Goal: Task Accomplishment & Management: Use online tool/utility

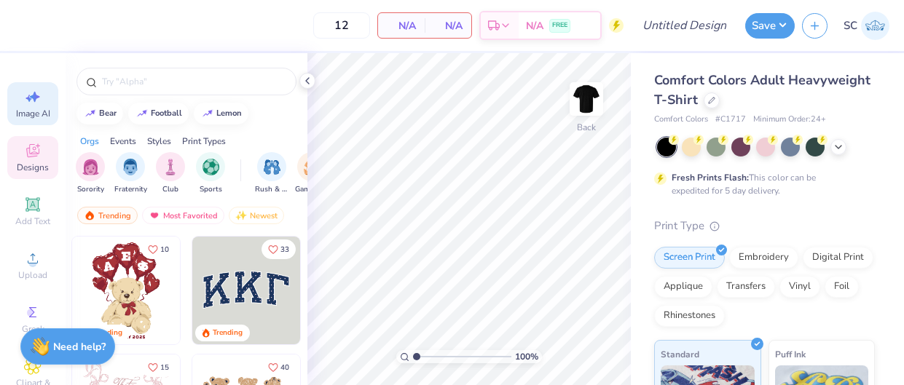
click at [15, 90] on div "Image AI" at bounding box center [32, 103] width 51 height 43
select select "4"
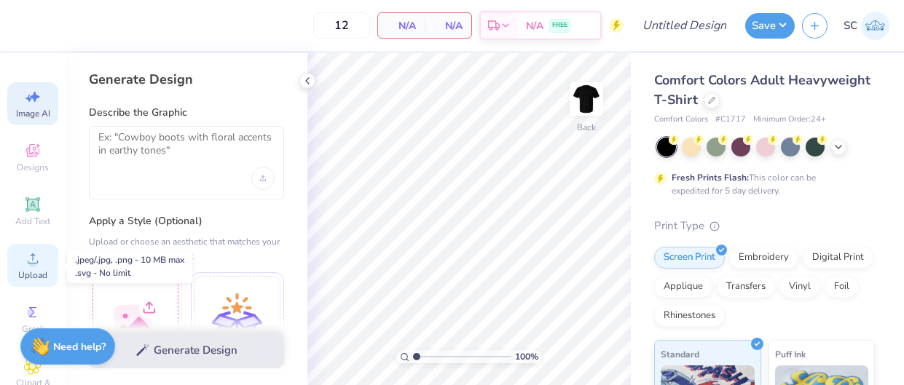
click at [24, 256] on icon at bounding box center [32, 258] width 17 height 17
click at [25, 260] on icon at bounding box center [32, 258] width 17 height 17
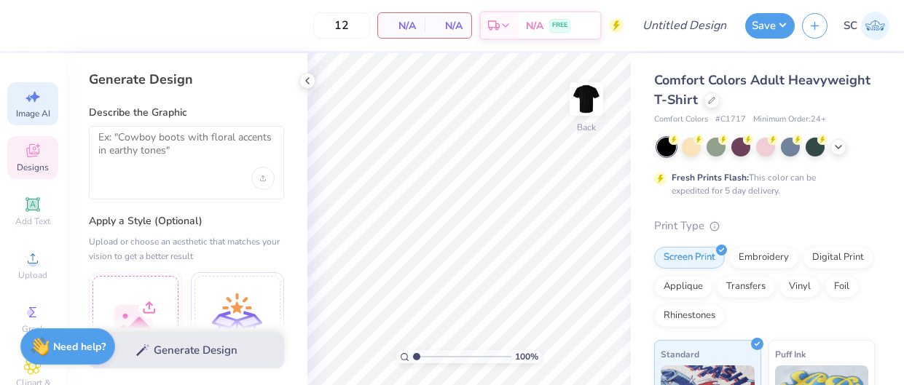
click at [35, 166] on span "Designs" at bounding box center [33, 168] width 32 height 12
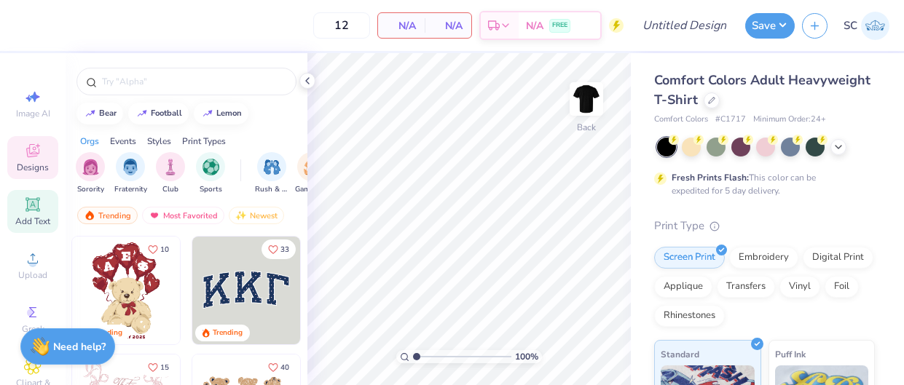
scroll to position [106, 0]
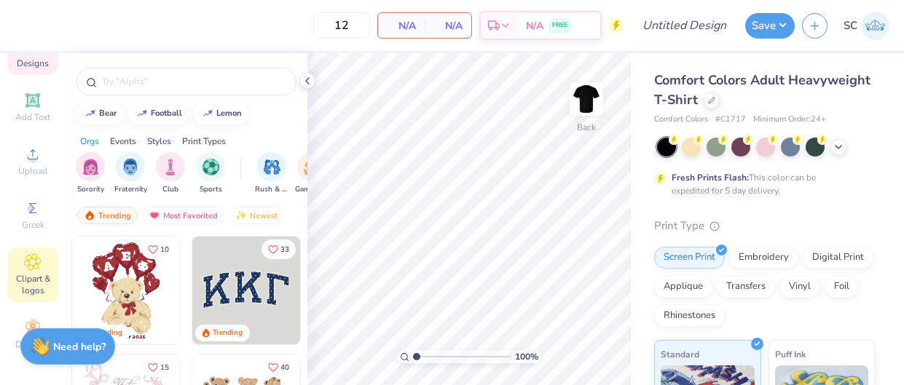
click at [27, 266] on icon at bounding box center [32, 261] width 17 height 17
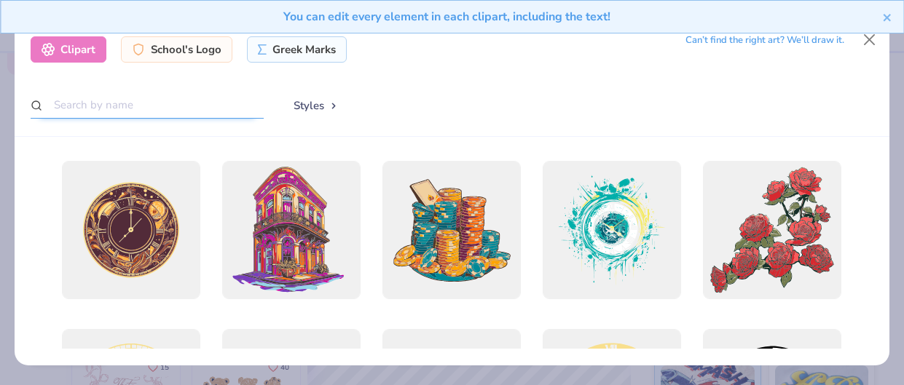
click at [173, 108] on input "text" at bounding box center [147, 105] width 233 height 27
click at [868, 39] on div "You can edit every element in each clipart, including the text!" at bounding box center [452, 22] width 904 height 44
click at [888, 17] on icon "close" at bounding box center [886, 17] width 7 height 7
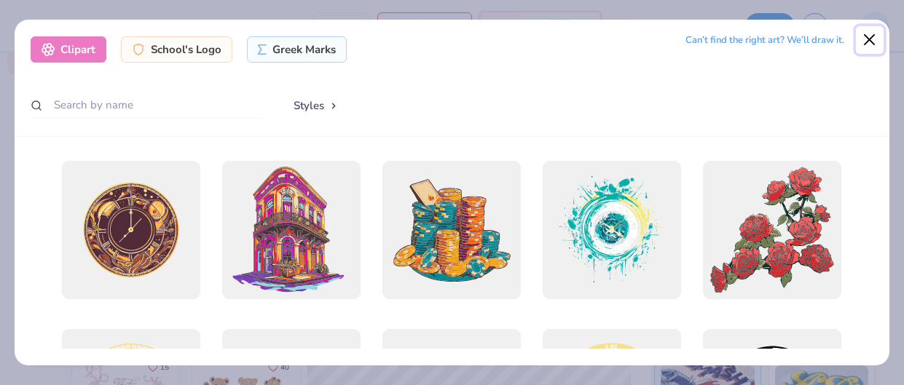
click at [874, 36] on button "Close" at bounding box center [870, 40] width 28 height 28
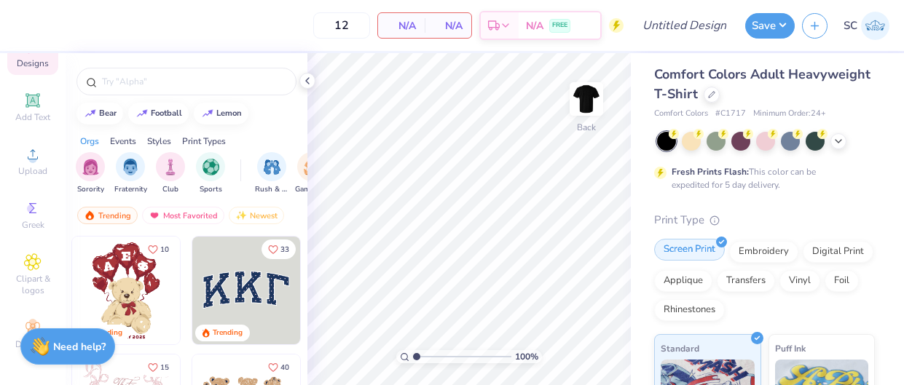
scroll to position [0, 0]
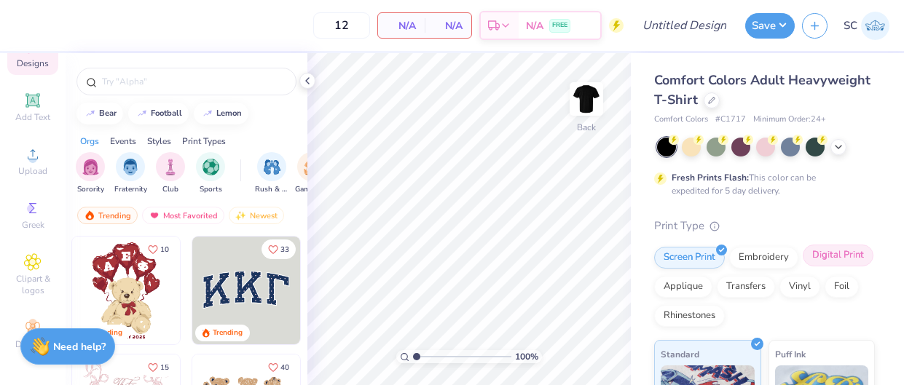
click at [832, 259] on div "Digital Print" at bounding box center [838, 256] width 71 height 22
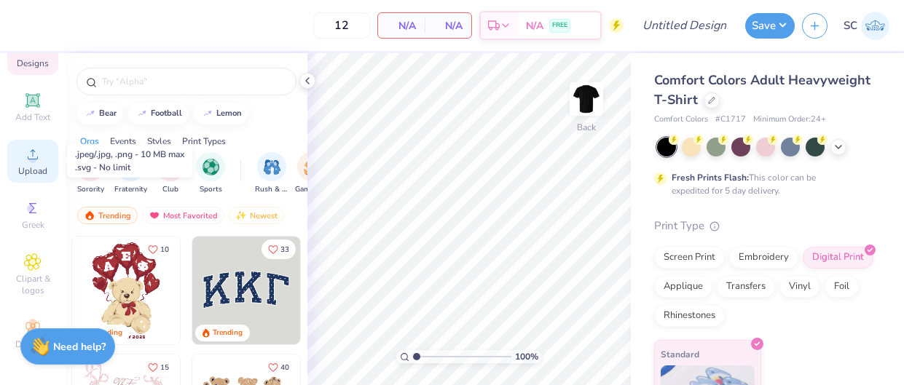
click at [38, 160] on icon at bounding box center [32, 154] width 17 height 17
click at [31, 157] on icon at bounding box center [33, 154] width 10 height 10
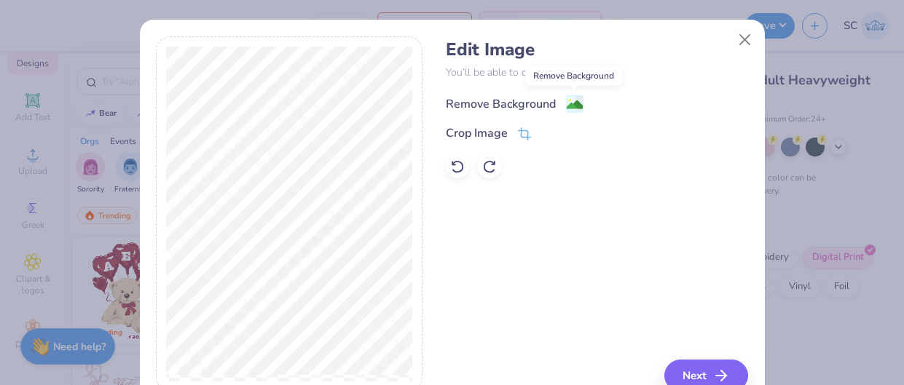
click at [566, 111] on icon at bounding box center [574, 103] width 17 height 17
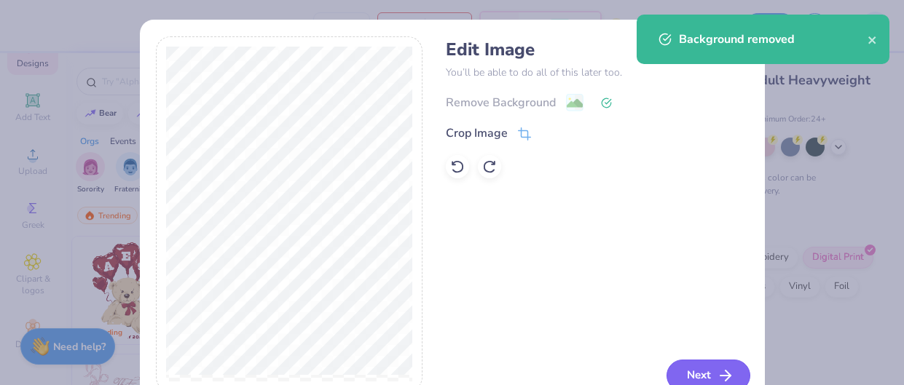
click at [691, 372] on button "Next" at bounding box center [708, 376] width 84 height 32
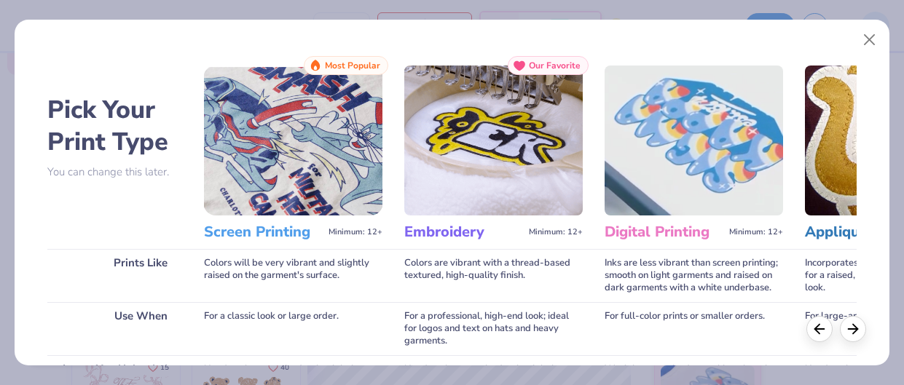
click at [707, 174] on img at bounding box center [693, 141] width 178 height 150
click at [693, 160] on img at bounding box center [693, 141] width 178 height 150
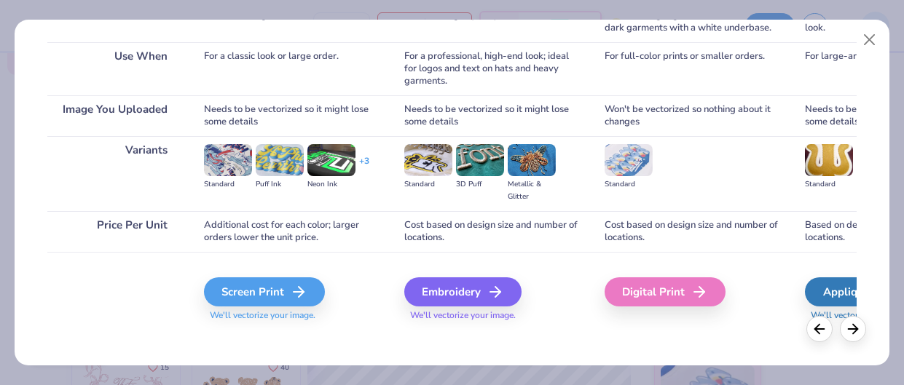
scroll to position [268, 0]
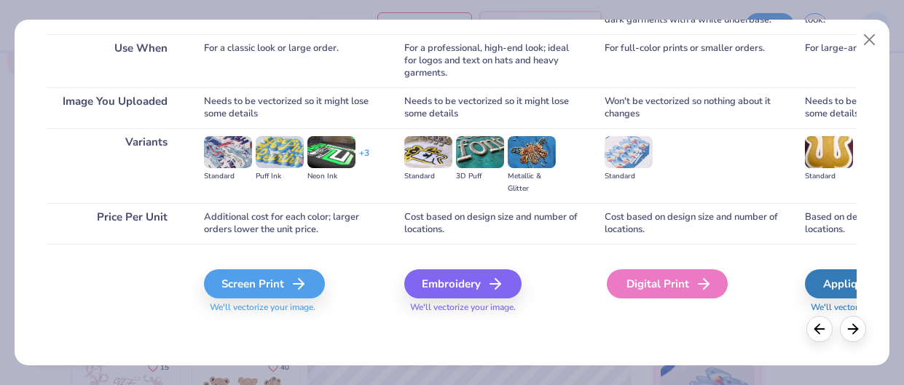
click at [646, 287] on div "Digital Print" at bounding box center [667, 283] width 121 height 29
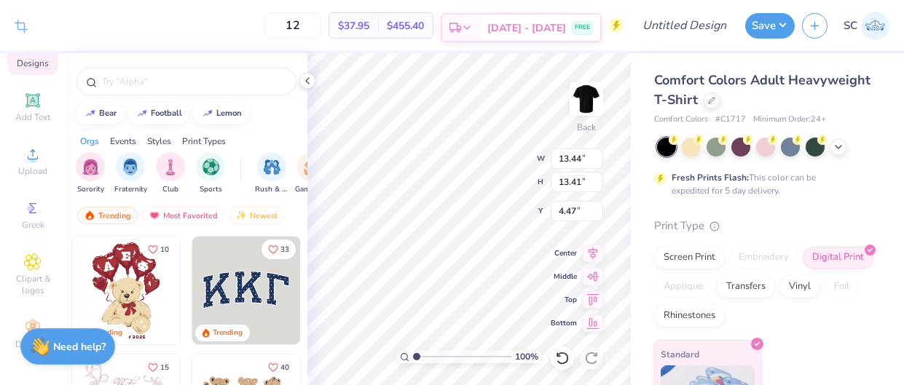
type input "5.28"
click at [314, 80] on div at bounding box center [307, 81] width 16 height 16
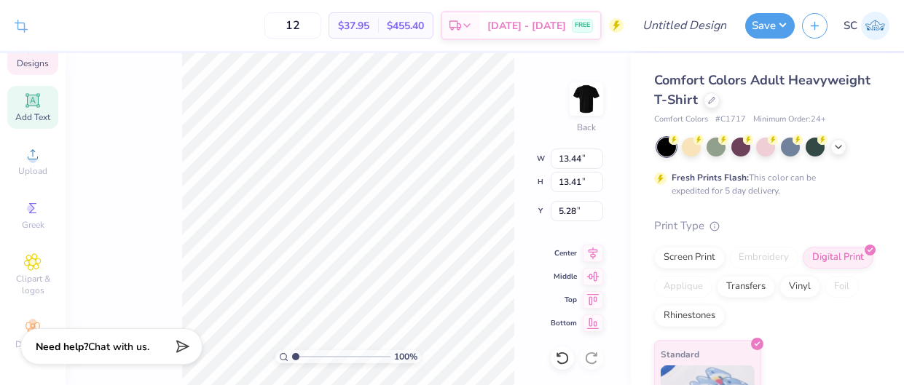
click at [36, 101] on icon at bounding box center [32, 100] width 11 height 11
type input "5.59"
type input "1.62"
type input "11.69"
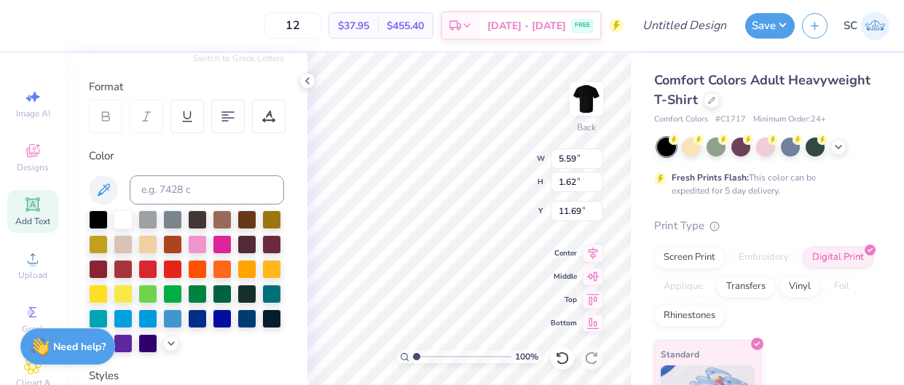
scroll to position [0, 0]
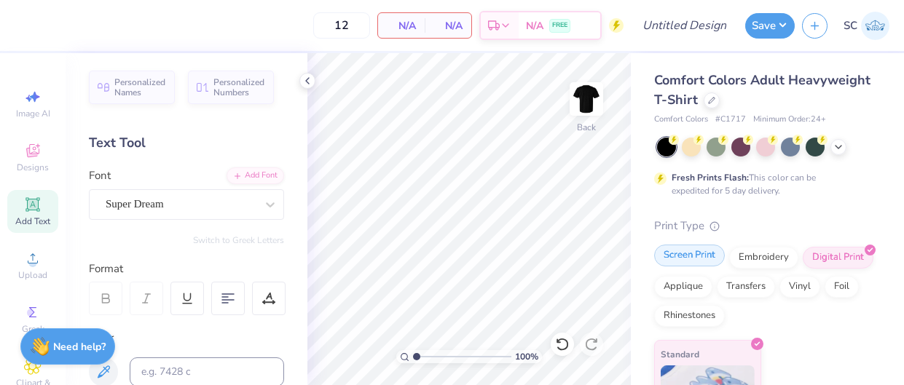
click at [690, 253] on div "Screen Print" at bounding box center [689, 256] width 71 height 22
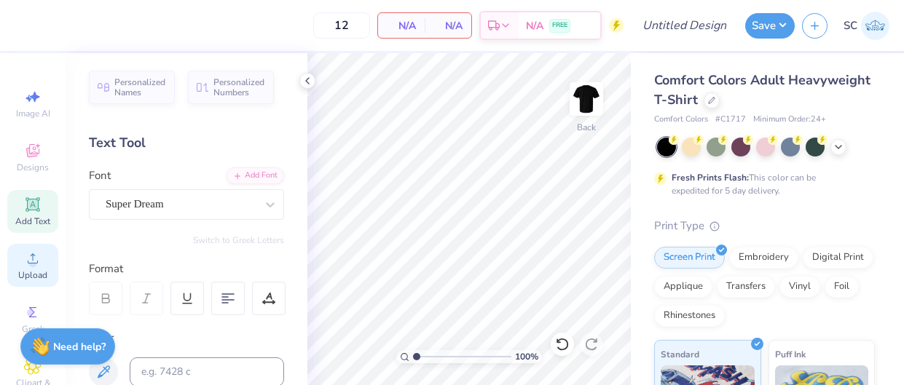
click at [34, 264] on circle at bounding box center [32, 263] width 8 height 8
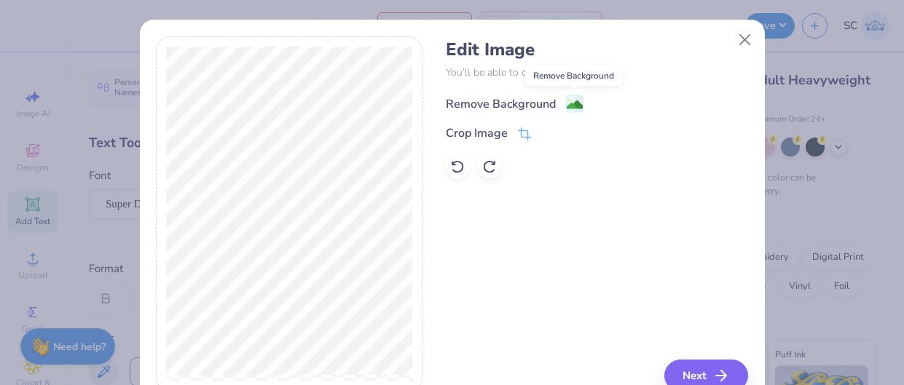
click at [573, 100] on image at bounding box center [575, 105] width 16 height 16
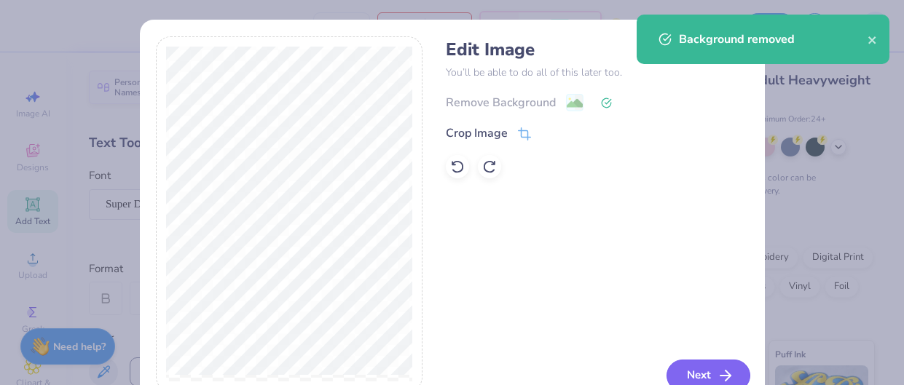
click at [687, 365] on button "Next" at bounding box center [708, 376] width 84 height 32
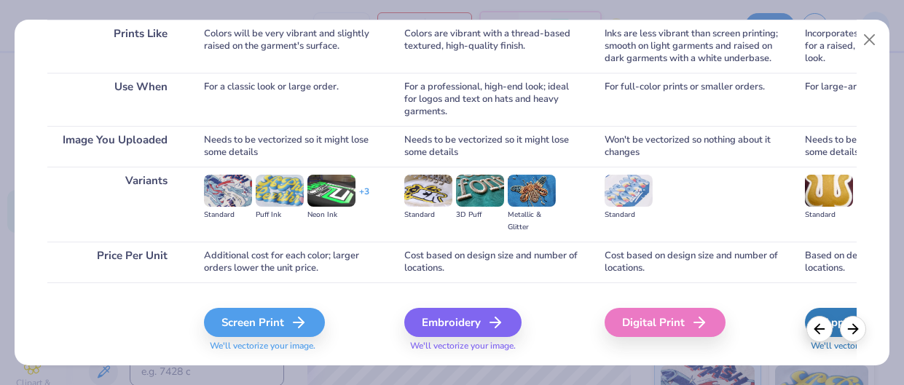
scroll to position [268, 0]
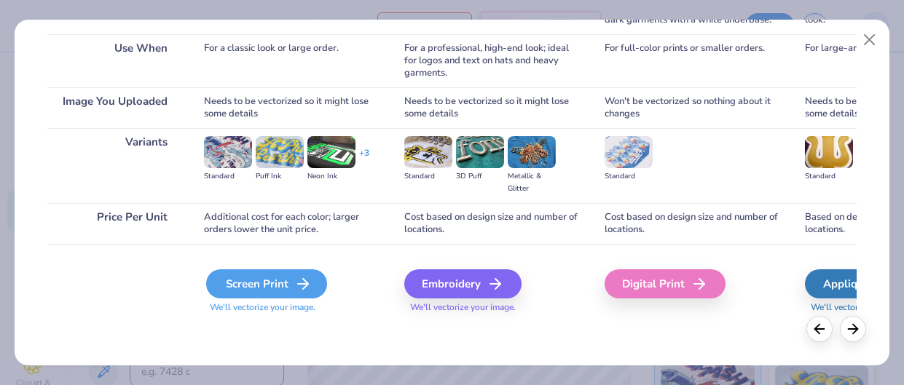
click at [248, 276] on div "Screen Print" at bounding box center [266, 283] width 121 height 29
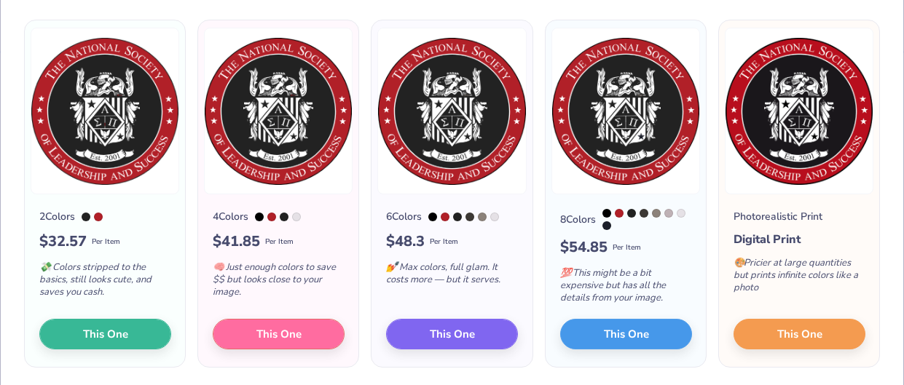
scroll to position [103, 0]
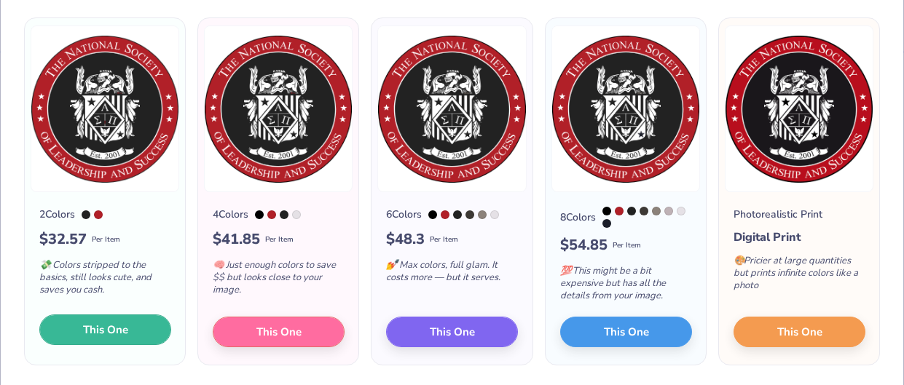
click at [125, 338] on span "This One" at bounding box center [105, 330] width 45 height 17
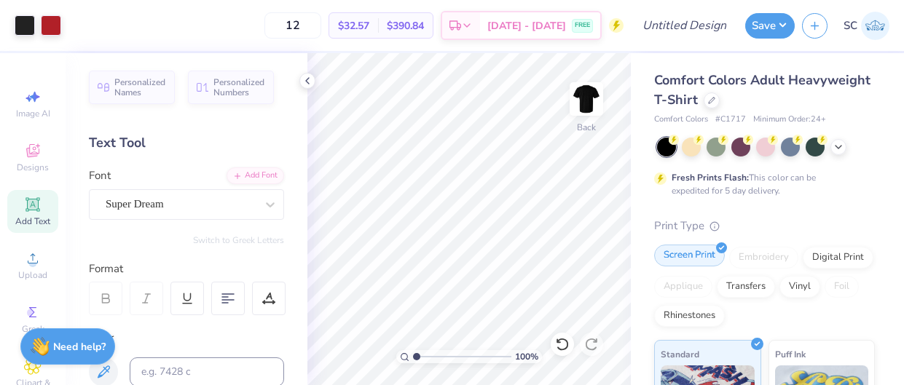
click at [671, 257] on div "Screen Print" at bounding box center [689, 256] width 71 height 22
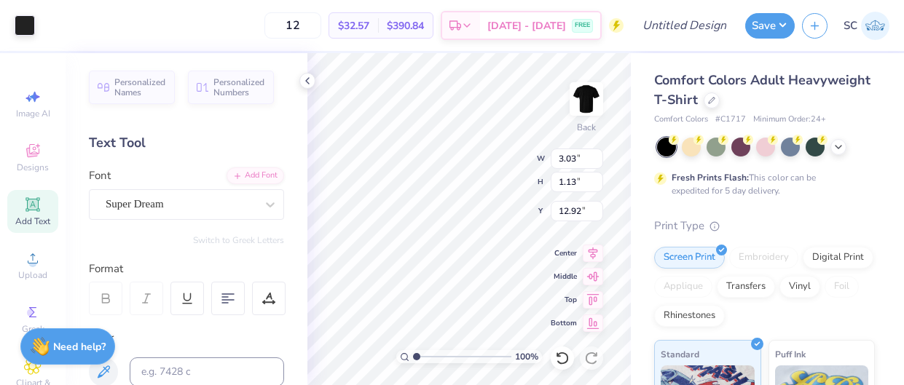
type input "3.03"
type input "1.13"
type input "12.92"
type input "10.38"
type input "10.37"
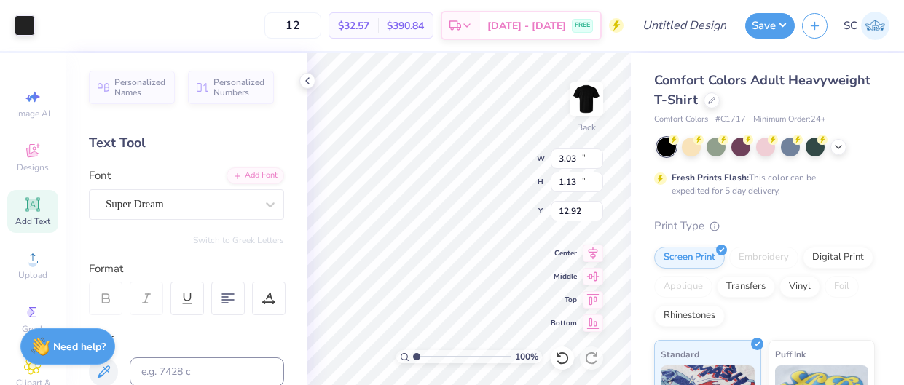
type input "7.31"
click at [30, 264] on circle at bounding box center [32, 263] width 8 height 8
click at [558, 364] on icon at bounding box center [562, 358] width 15 height 15
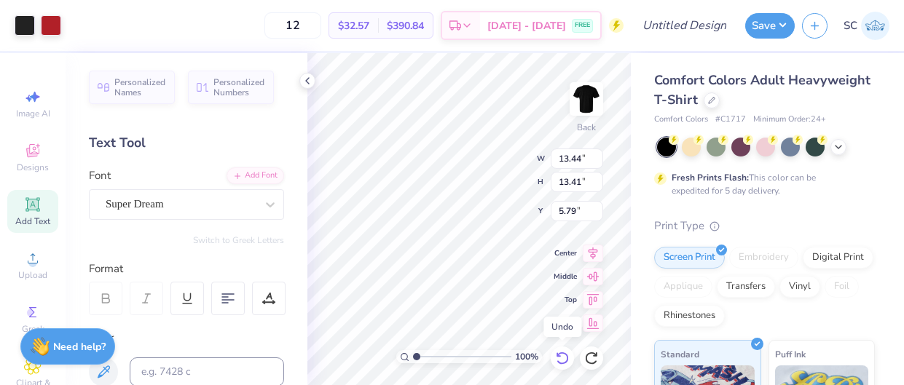
click at [558, 364] on icon at bounding box center [562, 358] width 15 height 15
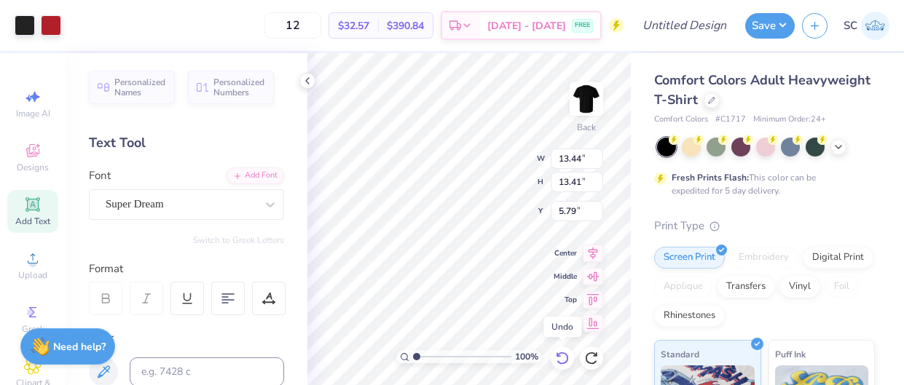
click at [558, 364] on icon at bounding box center [562, 358] width 15 height 15
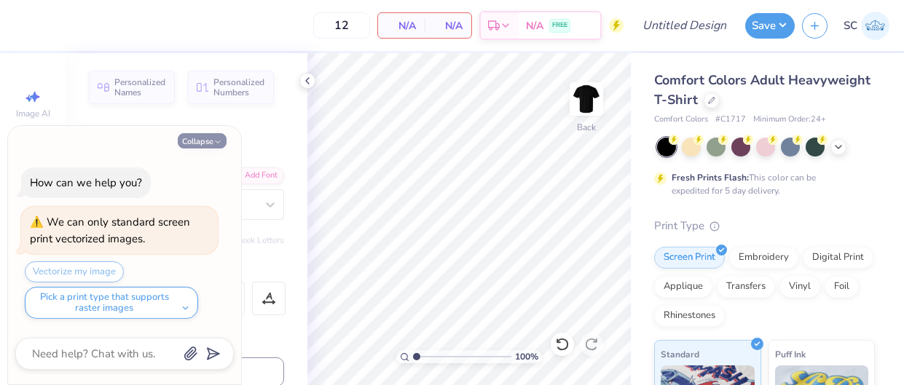
click at [185, 137] on button "Collapse" at bounding box center [202, 140] width 49 height 15
type textarea "x"
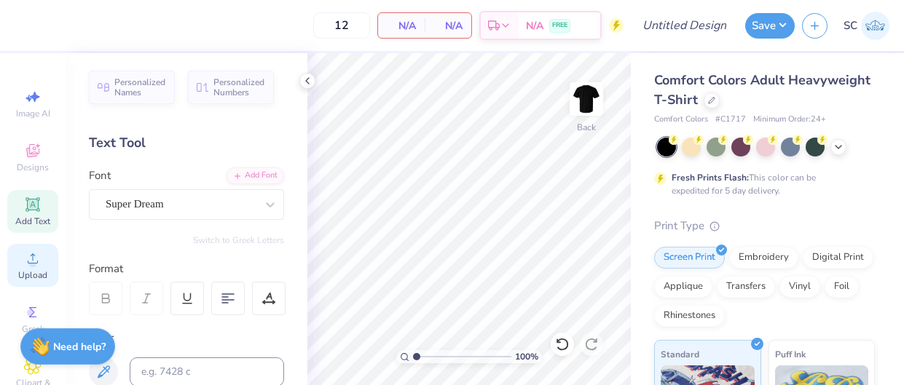
click at [31, 249] on div "Upload" at bounding box center [32, 265] width 51 height 43
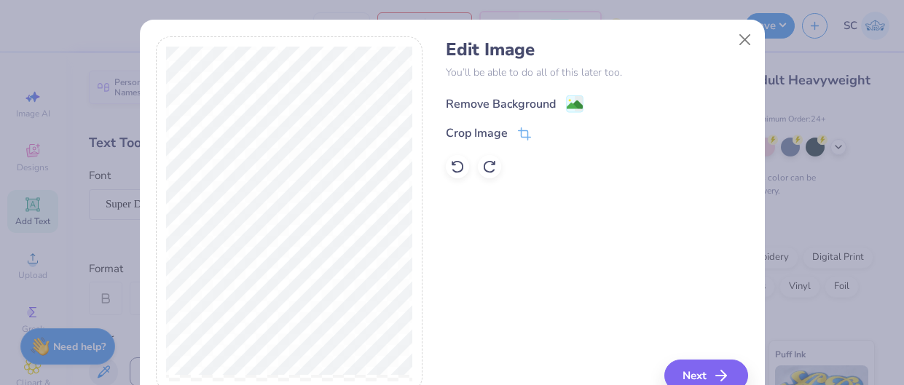
click at [566, 106] on rect at bounding box center [574, 103] width 17 height 17
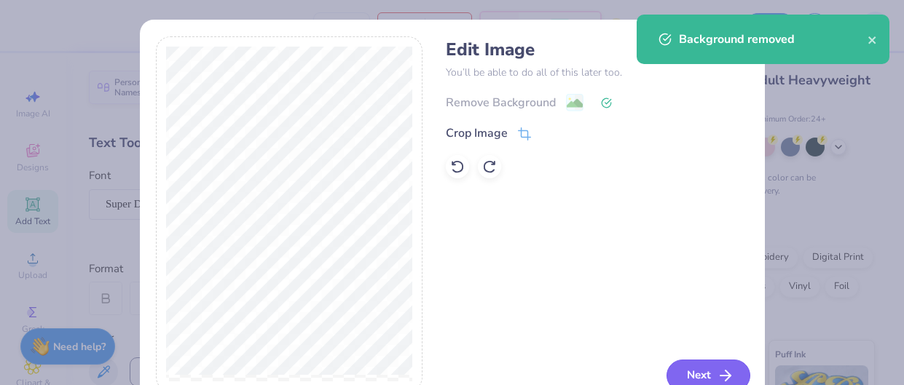
click at [704, 374] on button "Next" at bounding box center [708, 376] width 84 height 32
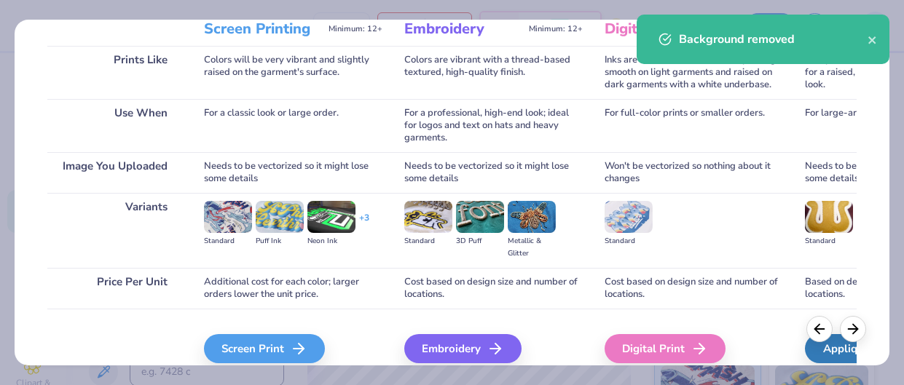
scroll to position [208, 0]
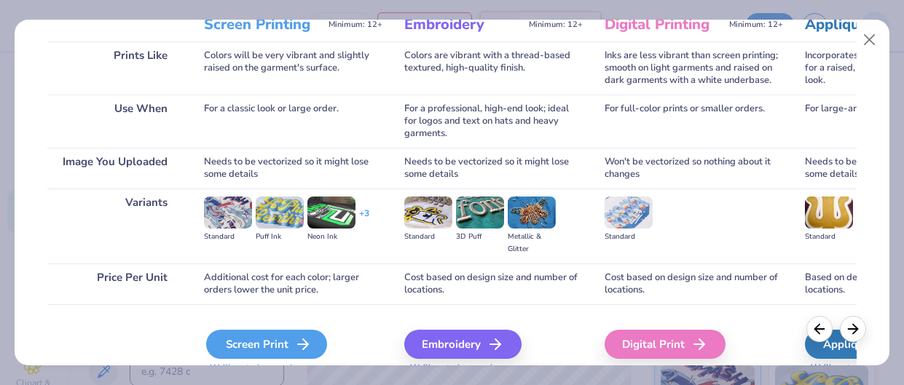
click at [256, 348] on div "Screen Print" at bounding box center [266, 344] width 121 height 29
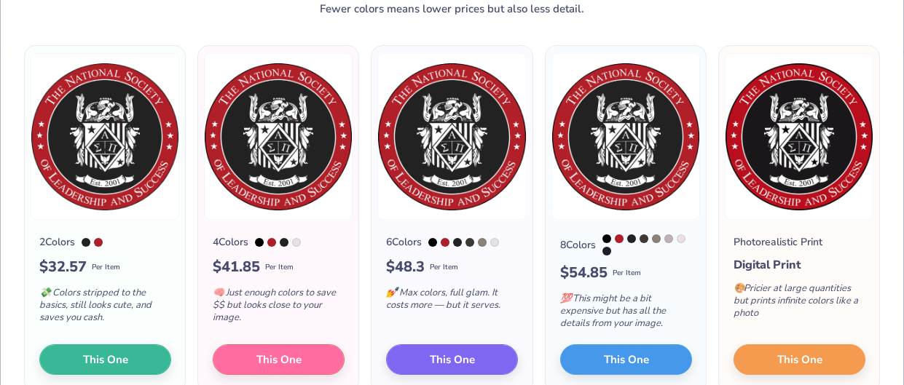
scroll to position [80, 0]
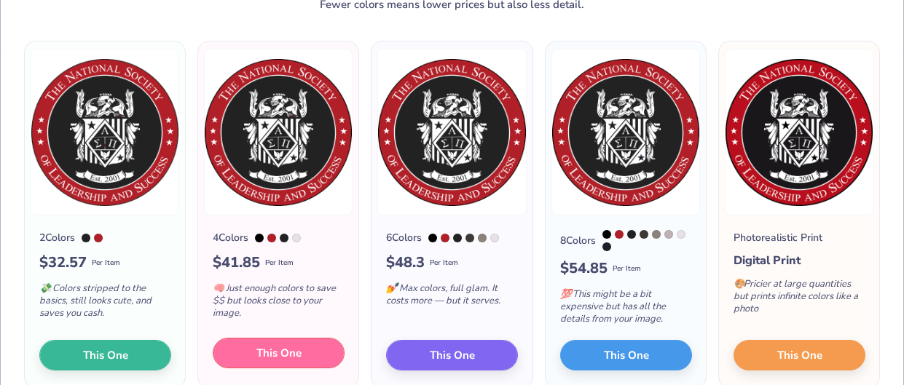
click at [264, 362] on span "This One" at bounding box center [278, 353] width 45 height 17
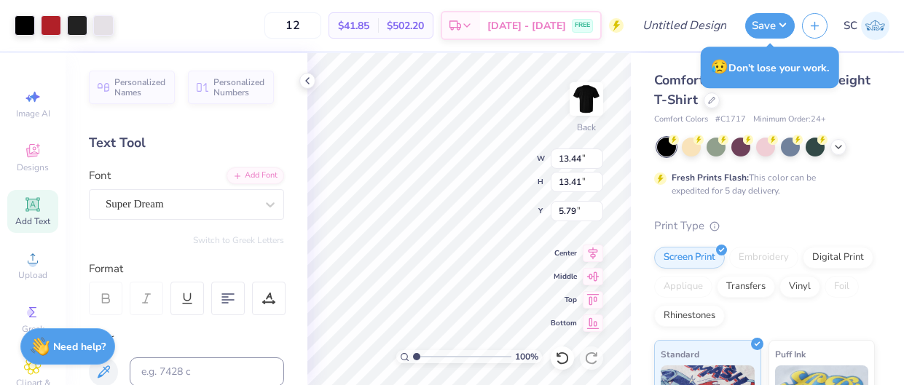
click at [464, 217] on div at bounding box center [452, 192] width 904 height 385
type input "10.38"
type input "10.37"
type input "7.31"
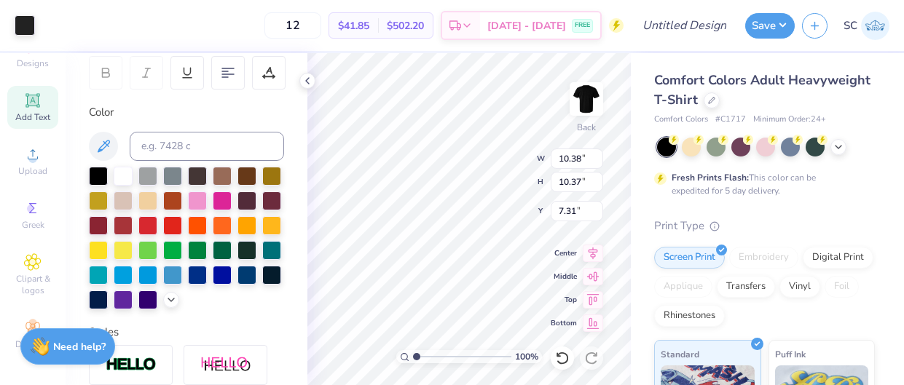
scroll to position [226, 0]
click at [119, 169] on div at bounding box center [123, 174] width 19 height 19
click at [123, 178] on div at bounding box center [123, 174] width 19 height 19
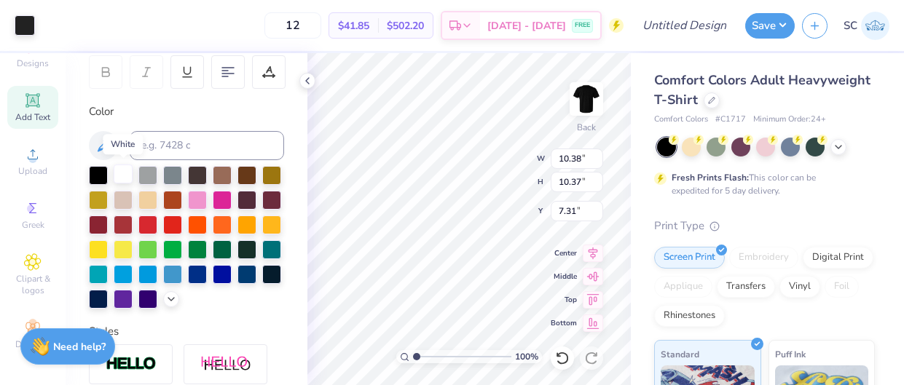
click at [123, 178] on div at bounding box center [123, 174] width 19 height 19
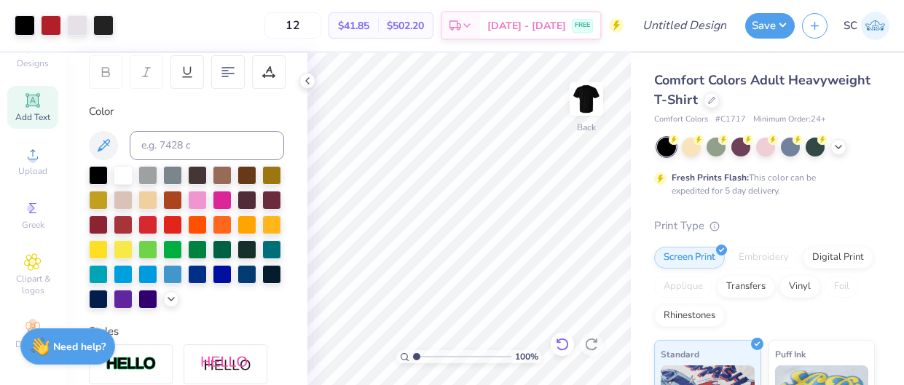
click at [564, 347] on icon at bounding box center [562, 344] width 15 height 15
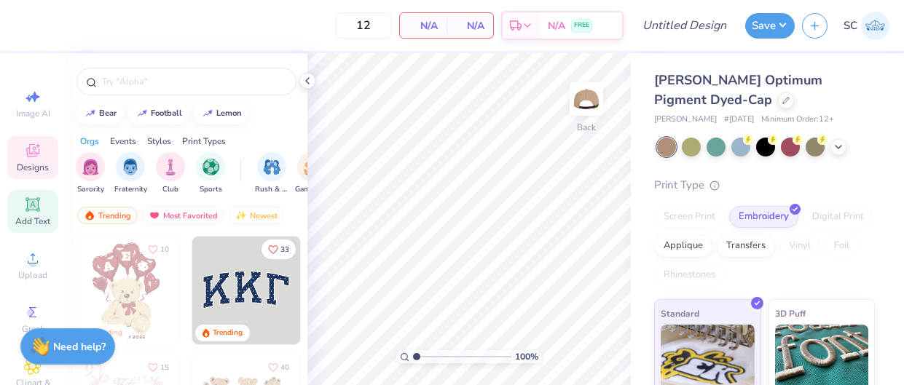
click at [15, 215] on div "Add Text" at bounding box center [32, 211] width 51 height 43
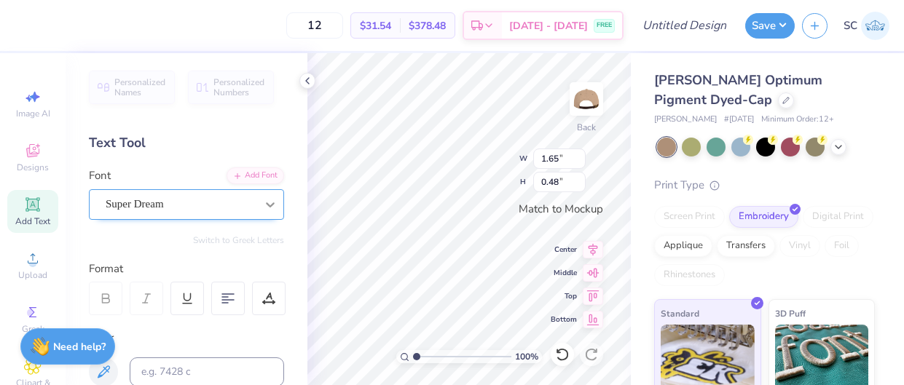
type textarea "MoVoM"
click at [276, 202] on icon at bounding box center [270, 204] width 15 height 15
type input "2.05"
type input "0.49"
click at [593, 248] on icon at bounding box center [592, 247] width 9 height 12
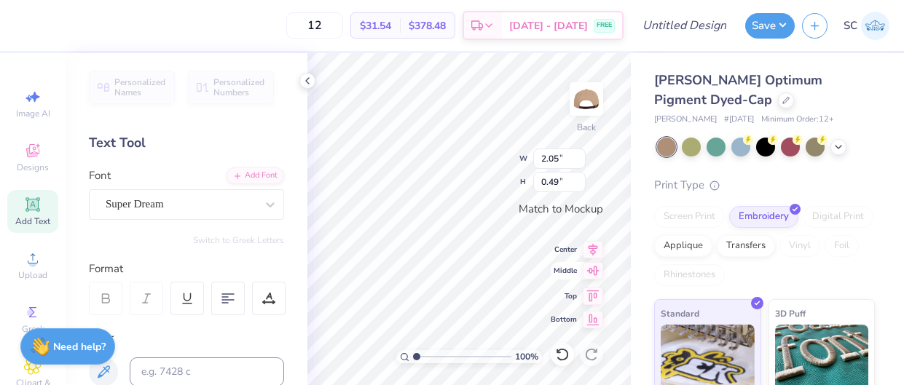
click at [593, 271] on icon at bounding box center [593, 270] width 20 height 17
click at [588, 319] on icon at bounding box center [593, 317] width 20 height 17
click at [590, 275] on icon at bounding box center [593, 270] width 20 height 17
type textarea "MoVoM"
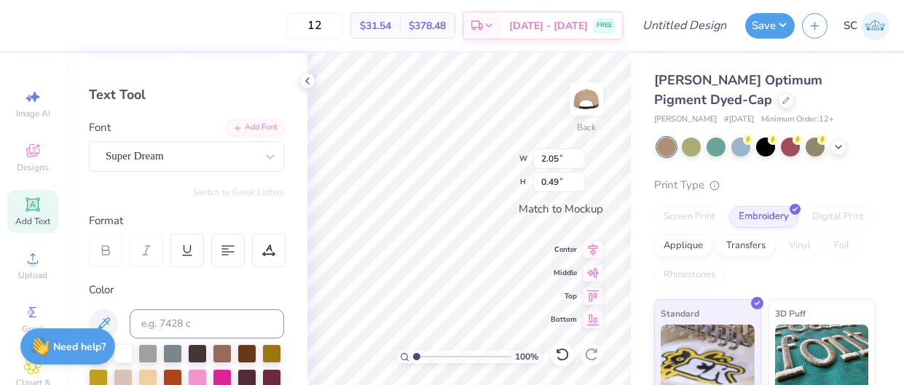
scroll to position [47, 0]
click at [582, 157] on input "2.06" at bounding box center [559, 159] width 52 height 20
click at [582, 157] on input "2.07" at bounding box center [559, 159] width 52 height 20
click at [582, 157] on input "2.08" at bounding box center [559, 159] width 52 height 20
click at [582, 157] on input "2.09" at bounding box center [559, 159] width 52 height 20
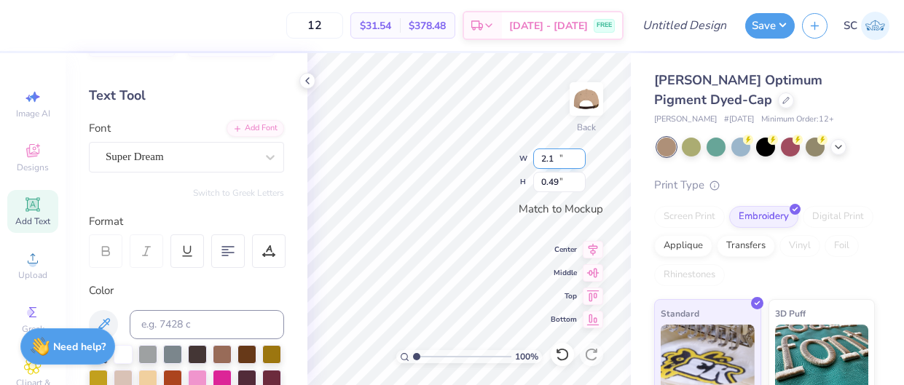
click at [582, 157] on input "2.1" at bounding box center [559, 159] width 52 height 20
click at [582, 157] on input "2.11" at bounding box center [559, 159] width 52 height 20
click at [582, 157] on input "2.12" at bounding box center [559, 159] width 52 height 20
click at [582, 157] on input "2.13" at bounding box center [559, 159] width 52 height 20
click at [582, 157] on input "2.14" at bounding box center [559, 159] width 52 height 20
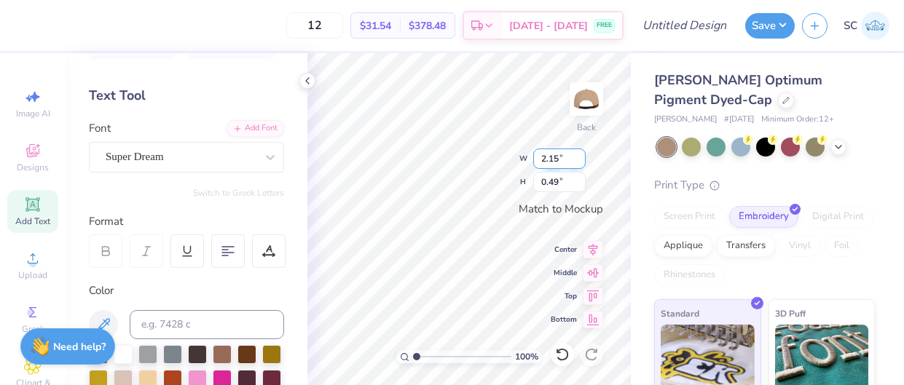
click at [582, 157] on input "2.15" at bounding box center [559, 159] width 52 height 20
click at [582, 157] on input "2.16" at bounding box center [559, 159] width 52 height 20
type input "2.17"
click at [582, 157] on input "2.17" at bounding box center [559, 159] width 52 height 20
click at [581, 178] on input "0.5" at bounding box center [559, 182] width 52 height 20
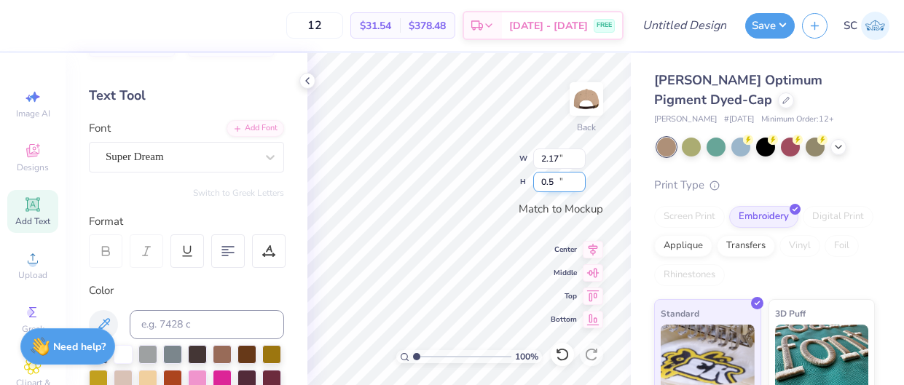
click at [581, 178] on input "0.51" at bounding box center [559, 182] width 52 height 20
click at [581, 178] on input "0.52" at bounding box center [559, 182] width 52 height 20
click at [581, 178] on input "0.53" at bounding box center [559, 182] width 52 height 20
click at [581, 178] on input "0.54" at bounding box center [559, 182] width 52 height 20
click at [581, 178] on input "0.55" at bounding box center [559, 182] width 52 height 20
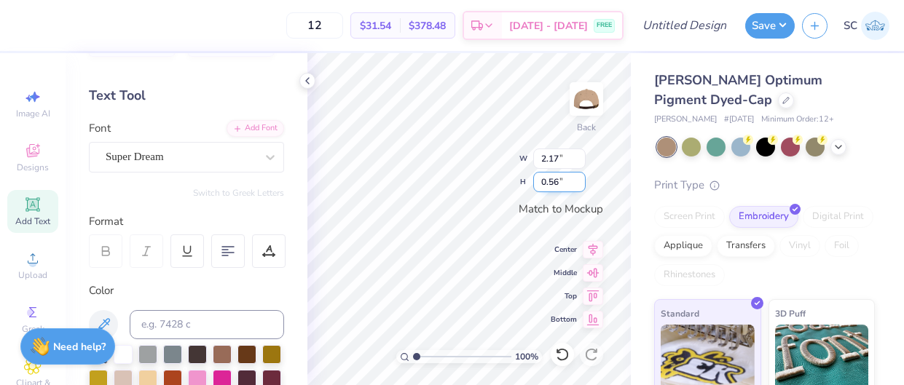
click at [581, 178] on input "0.56" at bounding box center [559, 182] width 52 height 20
click at [581, 178] on input "0.57" at bounding box center [559, 182] width 52 height 20
click at [581, 178] on input "0.58" at bounding box center [559, 182] width 52 height 20
click at [581, 178] on input "0.59" at bounding box center [559, 182] width 52 height 20
type input "0.6"
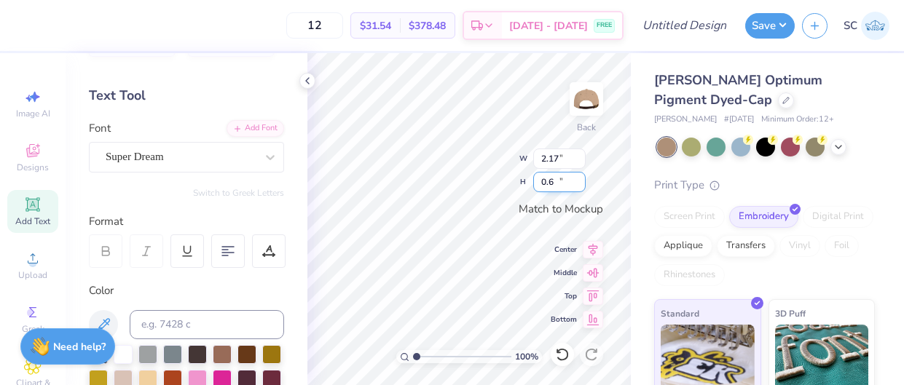
click at [581, 178] on input "0.6" at bounding box center [559, 182] width 52 height 20
type input "2.18"
click at [583, 152] on input "2.18" at bounding box center [559, 159] width 52 height 20
click at [583, 181] on input "0.52" at bounding box center [559, 182] width 52 height 20
click at [583, 181] on input "0.53" at bounding box center [559, 182] width 52 height 20
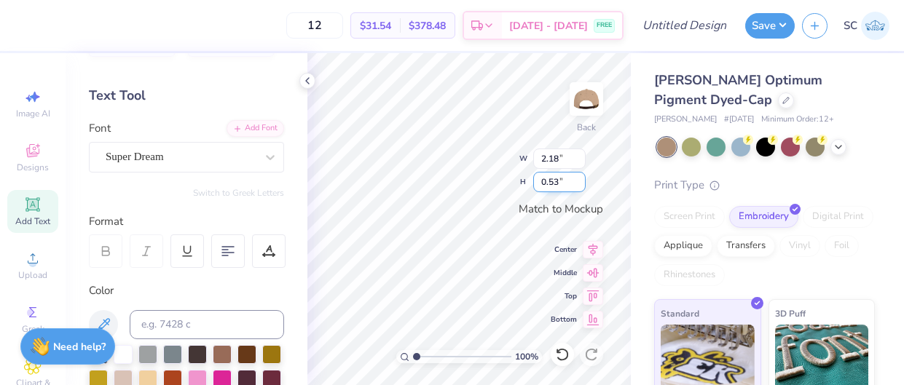
click at [583, 181] on input "0.54" at bounding box center [559, 182] width 52 height 20
click at [583, 181] on input "0.55" at bounding box center [559, 182] width 52 height 20
click at [583, 181] on input "0.56" at bounding box center [559, 182] width 52 height 20
click at [583, 181] on input "0.57" at bounding box center [559, 182] width 52 height 20
click at [583, 181] on input "0.58" at bounding box center [559, 182] width 52 height 20
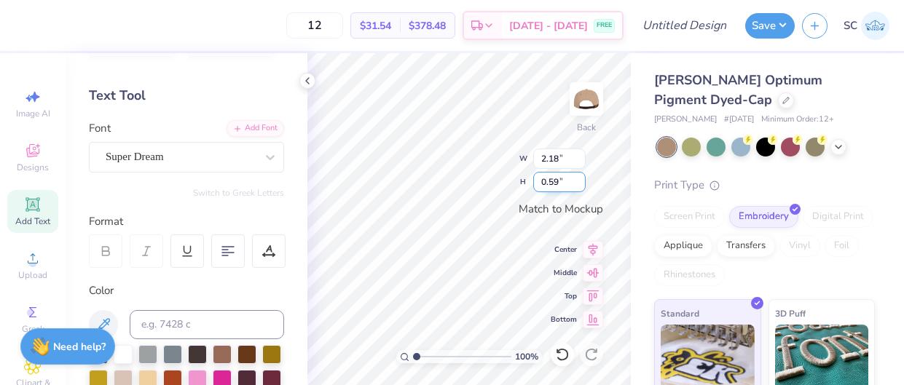
click at [583, 181] on input "0.59" at bounding box center [559, 182] width 52 height 20
click at [583, 181] on input "0.6" at bounding box center [559, 182] width 52 height 20
click at [583, 181] on input "0.61" at bounding box center [559, 182] width 52 height 20
click at [583, 181] on input "0.62" at bounding box center [559, 182] width 52 height 20
click at [583, 181] on input "0.63" at bounding box center [559, 182] width 52 height 20
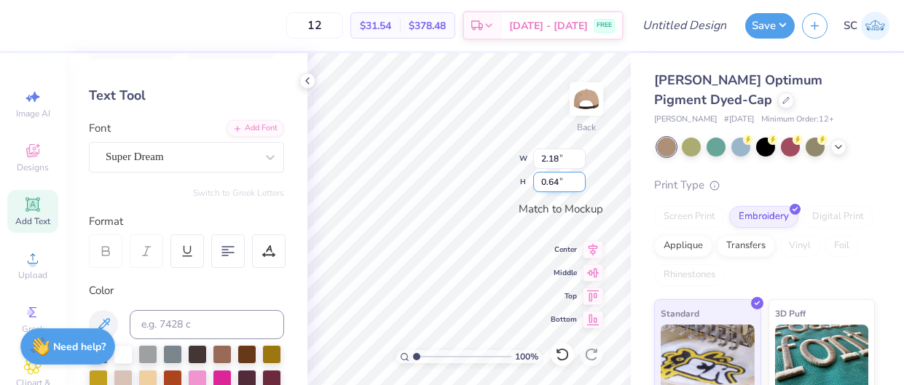
click at [583, 181] on input "0.64" at bounding box center [559, 182] width 52 height 20
click at [583, 181] on input "0.65" at bounding box center [559, 182] width 52 height 20
click at [583, 181] on input "0.66" at bounding box center [559, 182] width 52 height 20
click at [583, 181] on input "0.67" at bounding box center [559, 182] width 52 height 20
click at [583, 181] on input "0.68" at bounding box center [559, 182] width 52 height 20
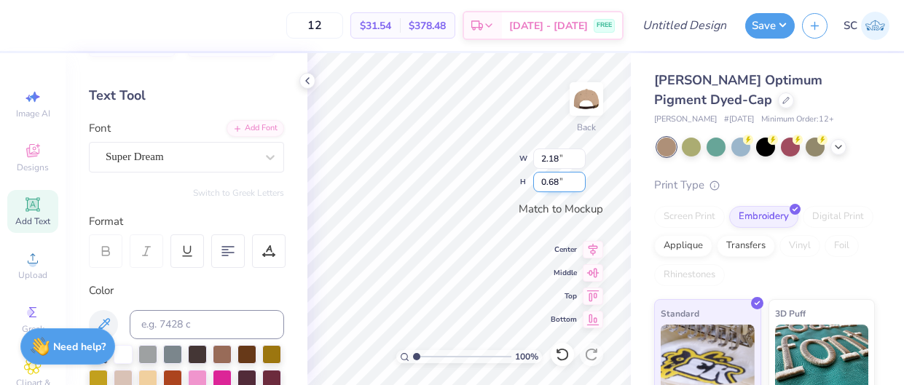
type input "0.69"
click at [583, 181] on input "0.69" at bounding box center [559, 182] width 52 height 20
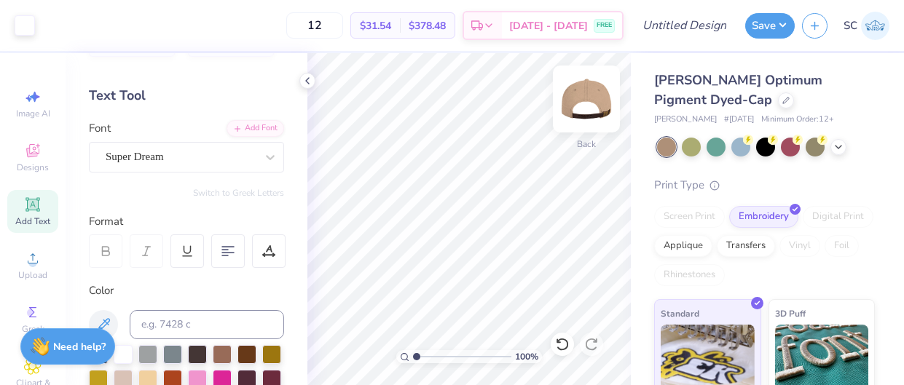
click at [592, 105] on img at bounding box center [586, 99] width 58 height 58
click at [40, 207] on icon at bounding box center [32, 204] width 17 height 17
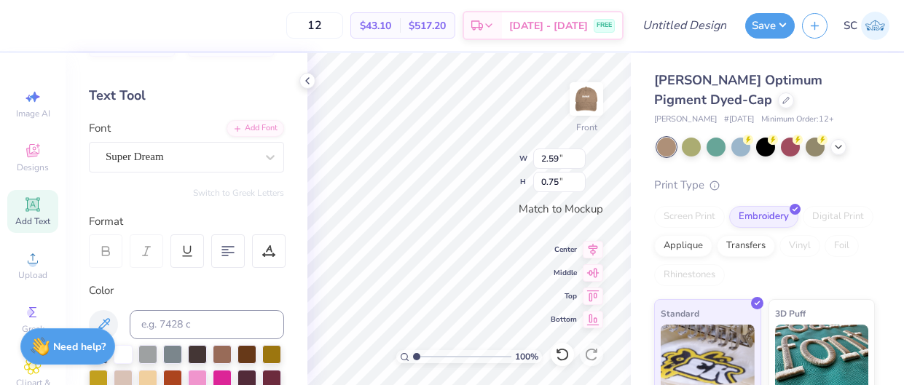
type textarea "T"
type textarea "Hofstra Dance"
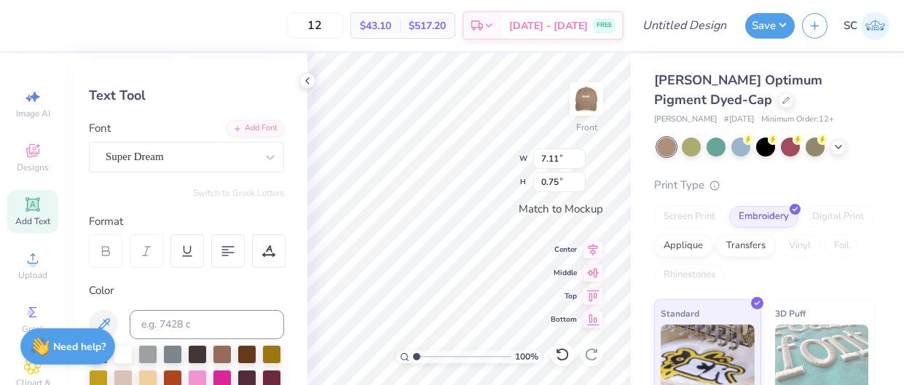
scroll to position [0, 0]
type textarea "H"
type textarea "MoVoM"
click at [588, 108] on img at bounding box center [586, 99] width 58 height 58
click at [587, 106] on img at bounding box center [586, 99] width 58 height 58
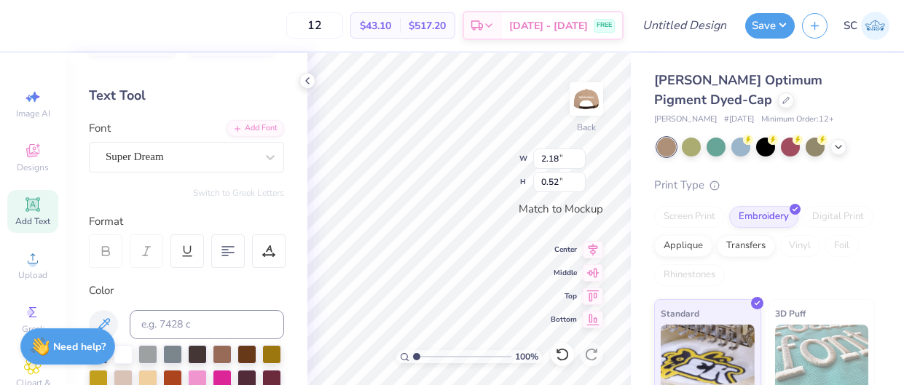
scroll to position [0, 2]
type textarea "Hofstra Dance"
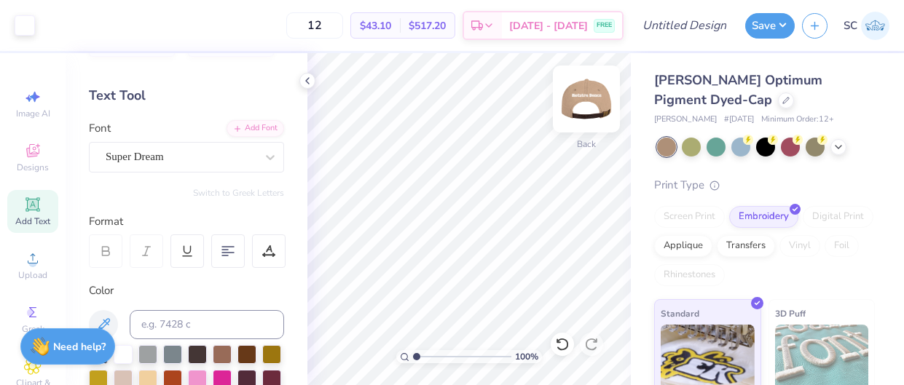
click at [587, 95] on img at bounding box center [586, 99] width 58 height 58
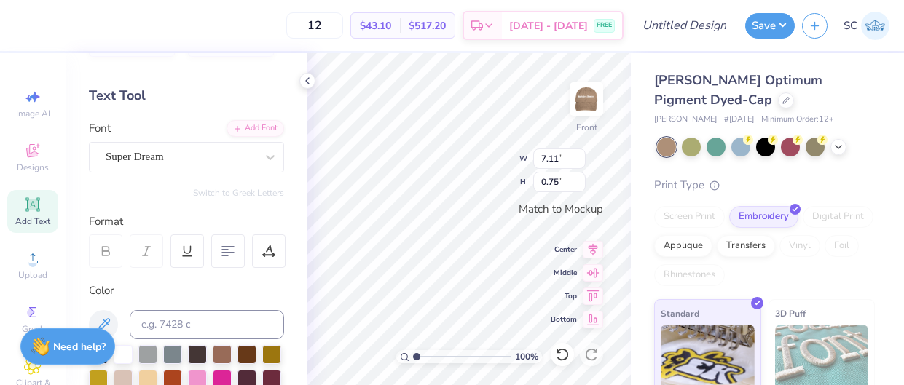
scroll to position [0, 0]
type textarea "D"
type textarea "MoVoM"
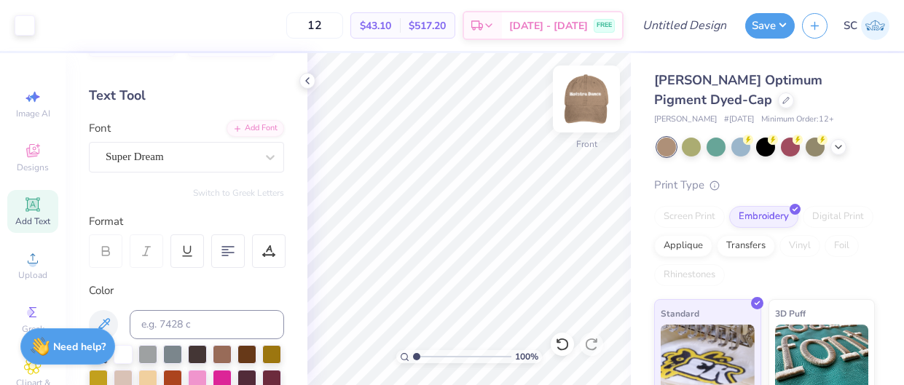
click at [587, 104] on img at bounding box center [586, 99] width 58 height 58
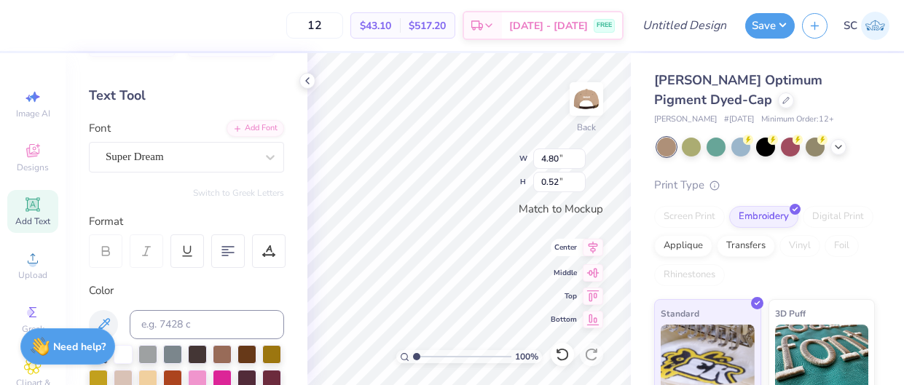
click at [593, 248] on icon at bounding box center [592, 247] width 9 height 12
click at [595, 273] on icon at bounding box center [593, 270] width 20 height 17
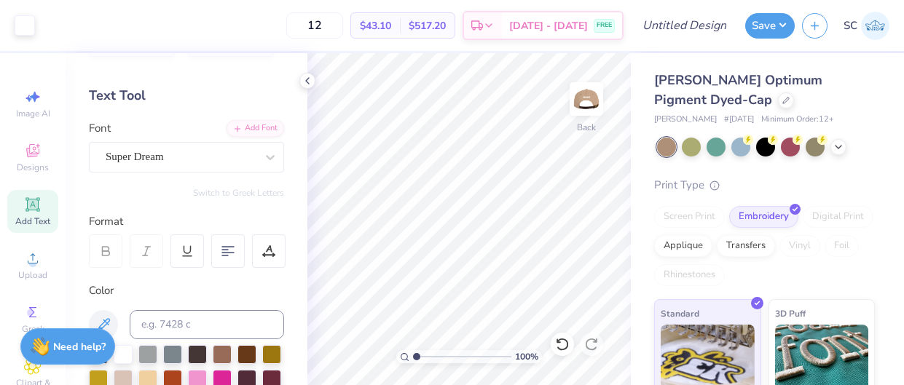
click at [21, 205] on div "Add Text" at bounding box center [32, 211] width 51 height 43
click at [591, 321] on icon at bounding box center [593, 317] width 20 height 17
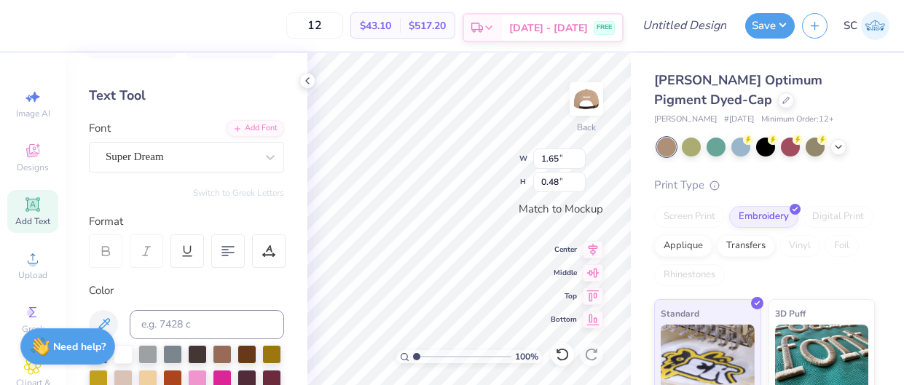
scroll to position [0, 0]
type textarea "1935"
